Goal: Browse casually

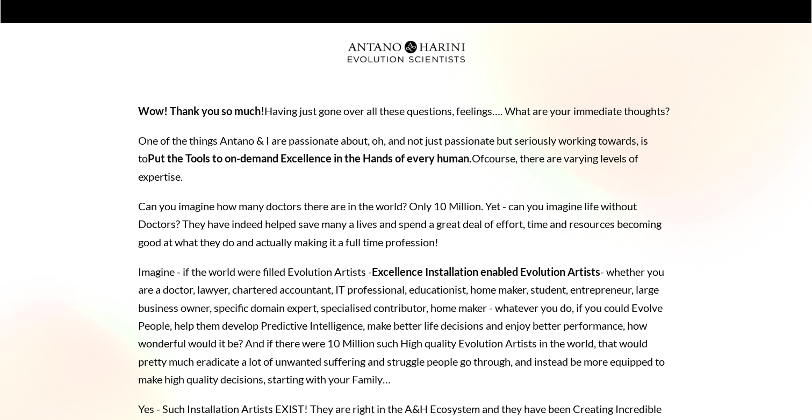
drag, startPoint x: 277, startPoint y: 112, endPoint x: 396, endPoint y: 119, distance: 119.1
click at [398, 120] on p "Wow! Thank you so much! Having just gone over all these questions, feelings…. W…" at bounding box center [406, 111] width 537 height 18
click at [396, 119] on p "Wow! Thank you so much! Having just gone over all these questions, feelings…. W…" at bounding box center [406, 111] width 537 height 18
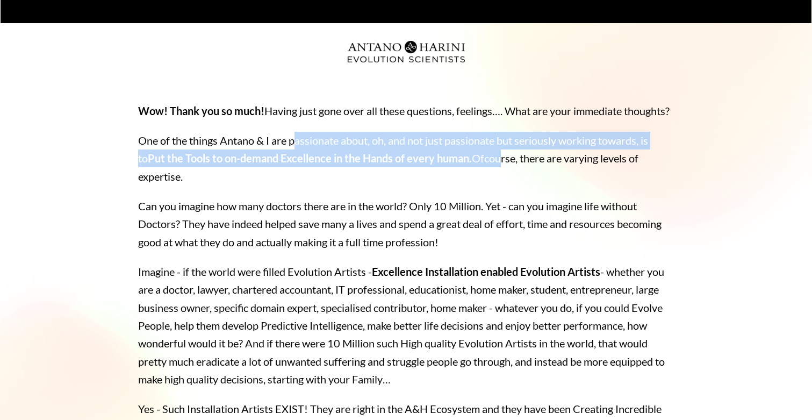
drag, startPoint x: 297, startPoint y: 155, endPoint x: 487, endPoint y: 180, distance: 191.4
click at [488, 180] on p "One of the things Antano & I are passionate about, oh, and not just passionate …" at bounding box center [406, 159] width 537 height 54
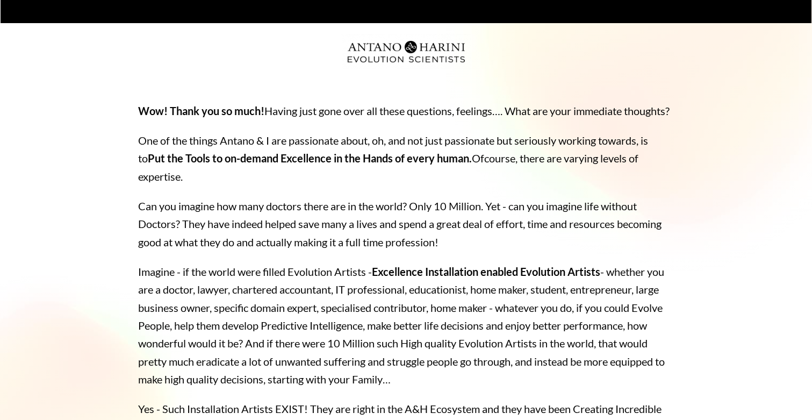
click at [484, 185] on p "One of the things Antano & I are passionate about, oh, and not just passionate …" at bounding box center [406, 159] width 537 height 54
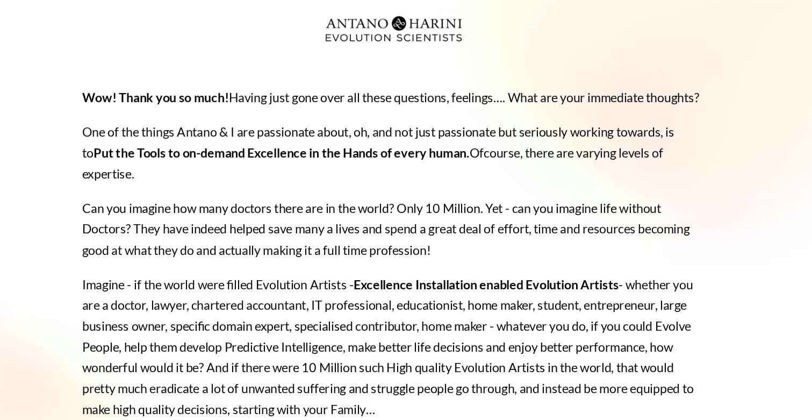
drag, startPoint x: 106, startPoint y: 150, endPoint x: 247, endPoint y: 164, distance: 141.0
click at [247, 164] on p "One of the things Antano & I are passionate about, oh, and not just passionate …" at bounding box center [406, 159] width 537 height 54
click at [245, 164] on p "One of the things Antano & I are passionate about, oh, and not just passionate …" at bounding box center [406, 159] width 537 height 54
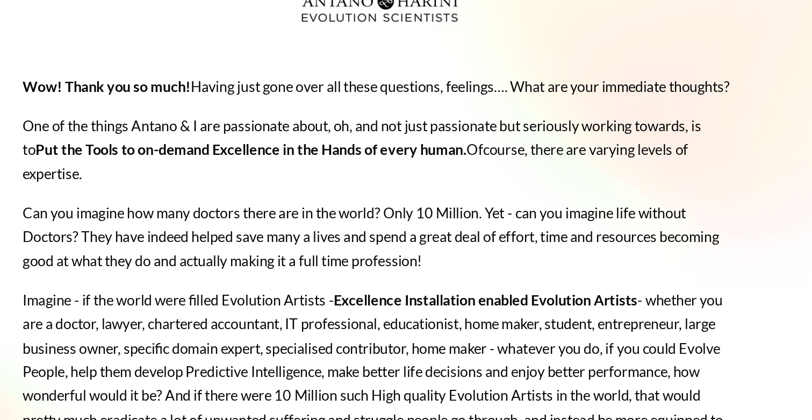
drag, startPoint x: 137, startPoint y: 177, endPoint x: 384, endPoint y: 214, distance: 250.0
click at [384, 214] on p "Can you imagine how many doctors there are in the world? Only 10 Million. Yet -…" at bounding box center [406, 224] width 537 height 54
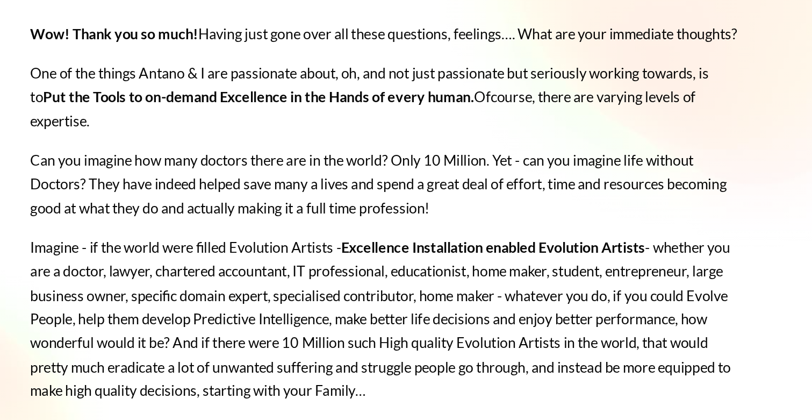
click at [162, 197] on p "Can you imagine how many doctors there are in the world? Only 10 Million. Yet -…" at bounding box center [406, 224] width 537 height 54
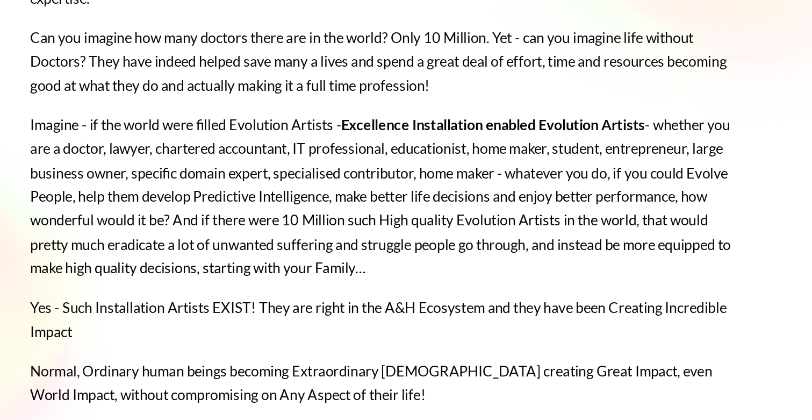
scroll to position [74, 0]
drag, startPoint x: 153, startPoint y: 181, endPoint x: 389, endPoint y: 224, distance: 240.0
click at [393, 224] on p "Imagine - if the world were filled Evolution Artists - Excellence Installation …" at bounding box center [406, 251] width 537 height 125
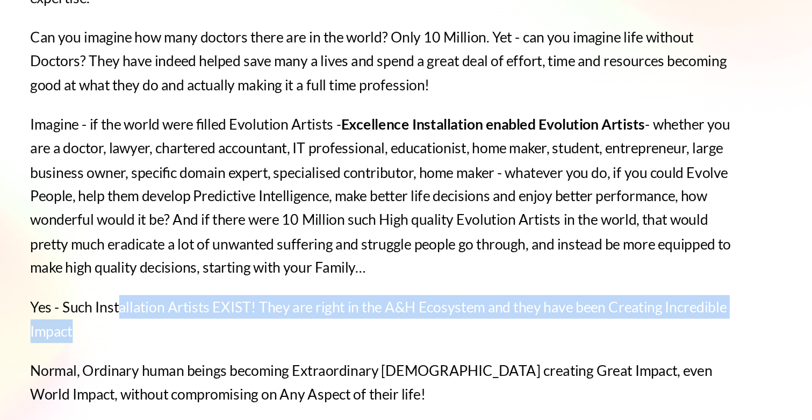
drag, startPoint x: 88, startPoint y: 246, endPoint x: 299, endPoint y: 262, distance: 211.4
click at [299, 326] on p "Yes - Such Installation Artists EXIST! They are right in the A&H Ecosystem and …" at bounding box center [406, 344] width 537 height 36
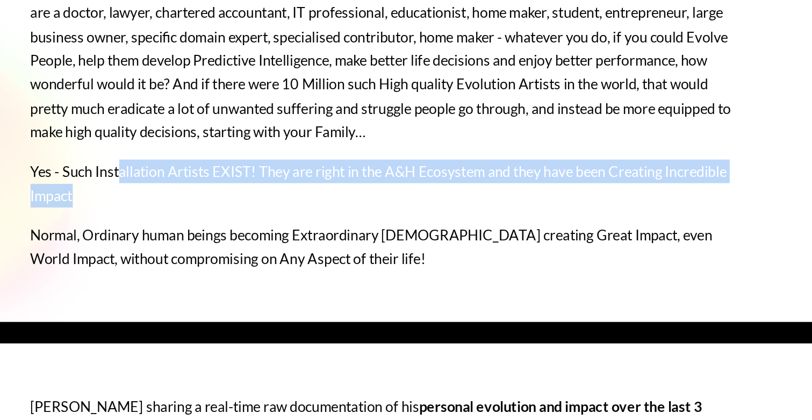
scroll to position [177, 0]
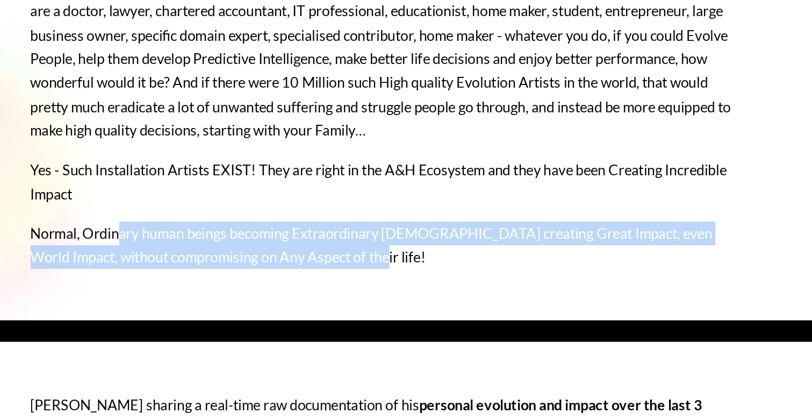
drag, startPoint x: 91, startPoint y: 189, endPoint x: 335, endPoint y: 218, distance: 245.9
click at [335, 218] on div "Wow! Thank you so much! Having just gone over all these questions, feelings…. W…" at bounding box center [407, 124] width 570 height 420
click at [332, 218] on div "Wow! Thank you so much! Having just gone over all these questions, feelings…. W…" at bounding box center [407, 124] width 570 height 420
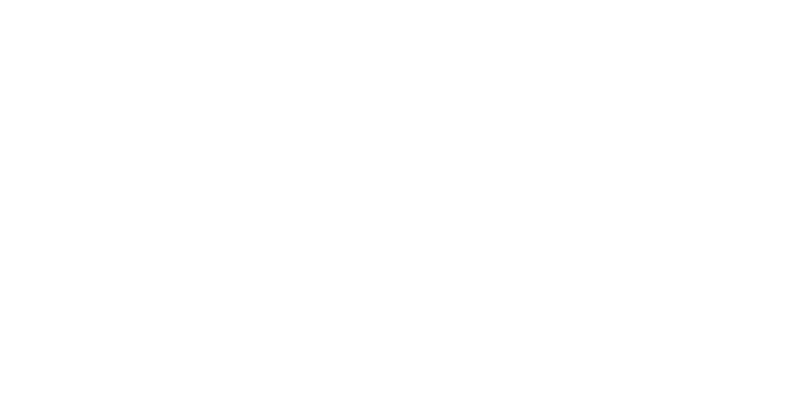
scroll to position [622, 0]
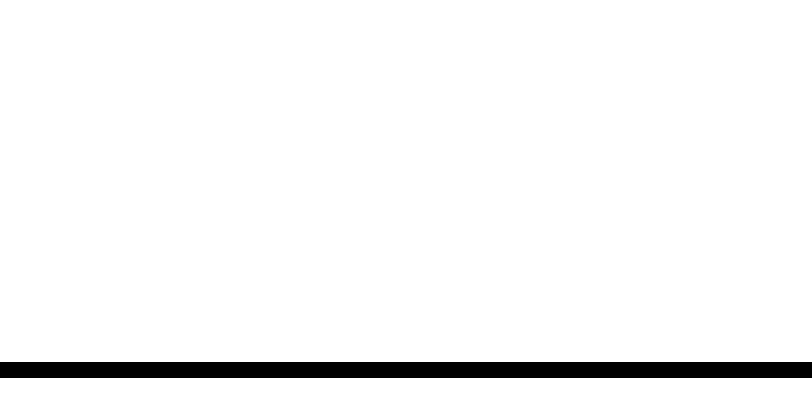
click at [74, 230] on div "[PERSON_NAME] sharing a real-time raw documentation of his personal evolution a…" at bounding box center [406, 139] width 811 height 444
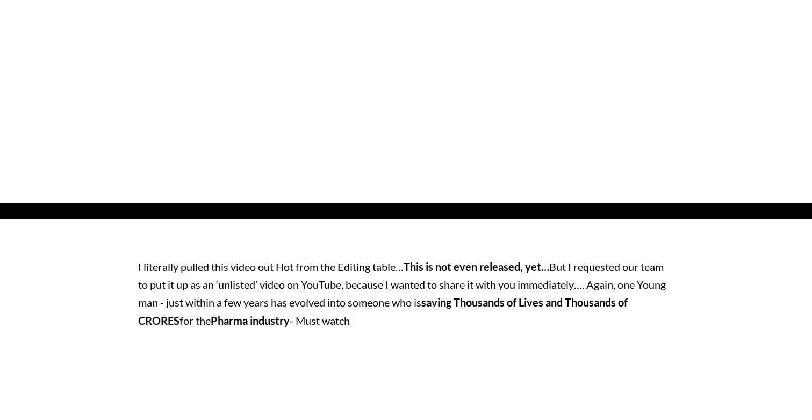
scroll to position [867, 0]
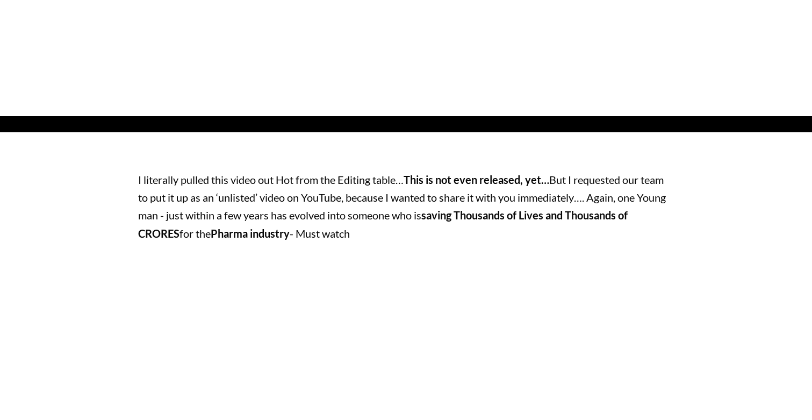
drag, startPoint x: 219, startPoint y: 232, endPoint x: 418, endPoint y: 235, distance: 198.9
click at [419, 236] on p "I literally pulled this video out Hot from the Editing table… This is not even …" at bounding box center [406, 207] width 537 height 72
click at [418, 235] on p "I literally pulled this video out Hot from the Editing table… This is not even …" at bounding box center [406, 207] width 537 height 72
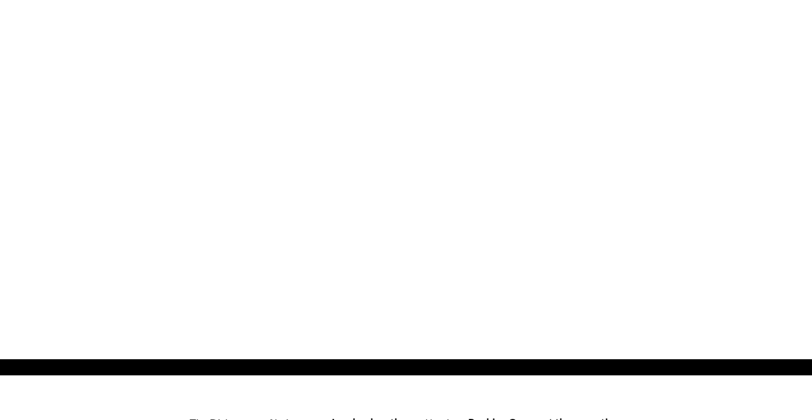
scroll to position [1565, 0]
click at [743, 209] on div "They say ‘Charity begins at home?’ - We say, Evolution and Impact results first…" at bounding box center [406, 145] width 811 height 426
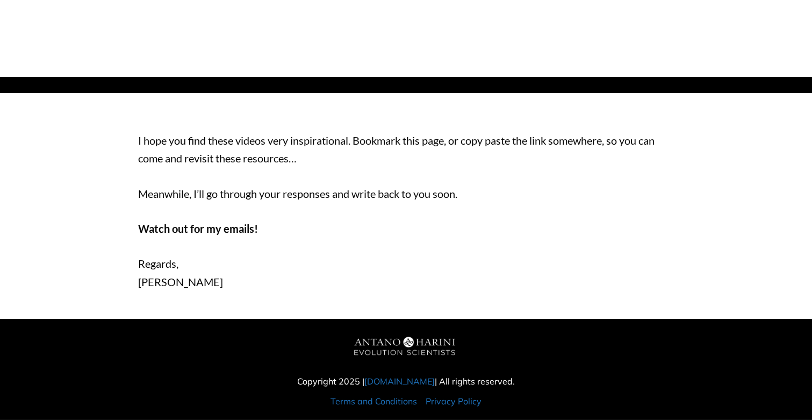
scroll to position [2761, 0]
